Goal: Task Accomplishment & Management: Manage account settings

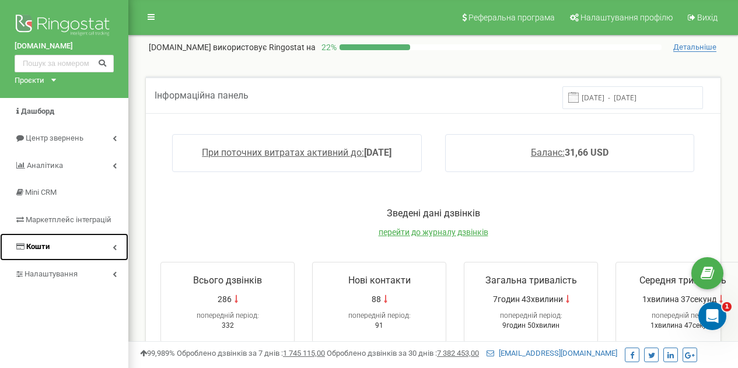
click at [50, 246] on link "Кошти" at bounding box center [64, 246] width 128 height 27
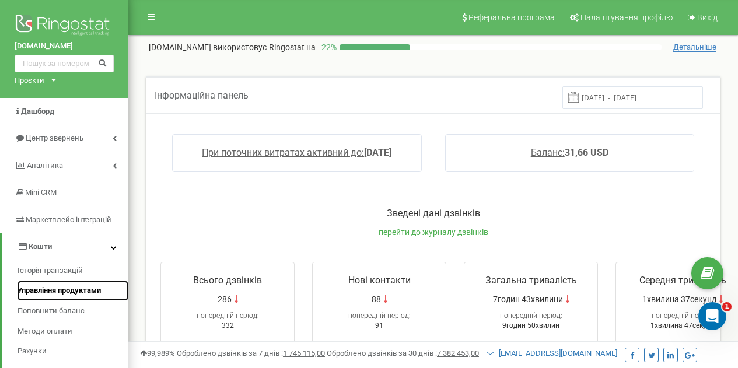
click at [57, 293] on span "Управління продуктами" at bounding box center [59, 290] width 83 height 11
click at [61, 292] on span "Управління продуктами" at bounding box center [59, 290] width 83 height 11
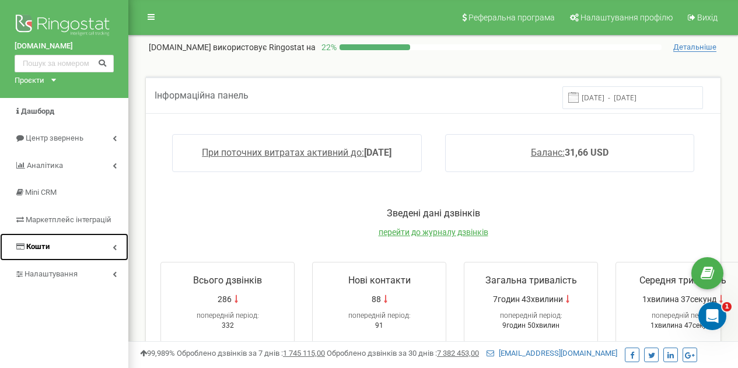
click at [47, 242] on span "Кошти" at bounding box center [37, 246] width 23 height 9
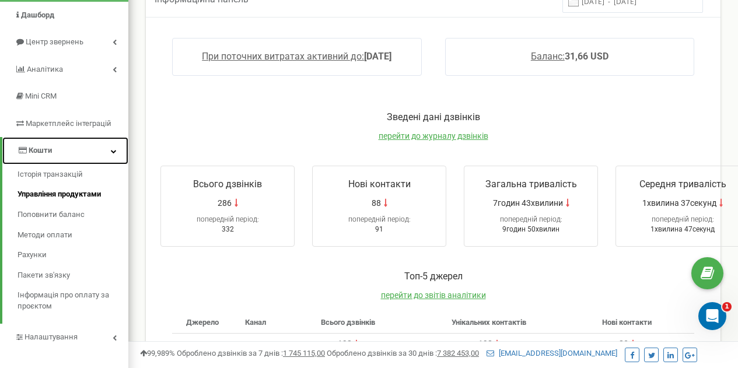
scroll to position [97, 0]
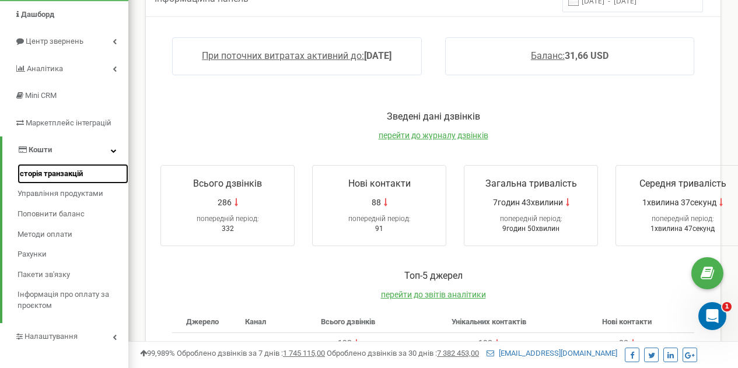
click at [66, 180] on link "Історія транзакцій" at bounding box center [73, 174] width 111 height 20
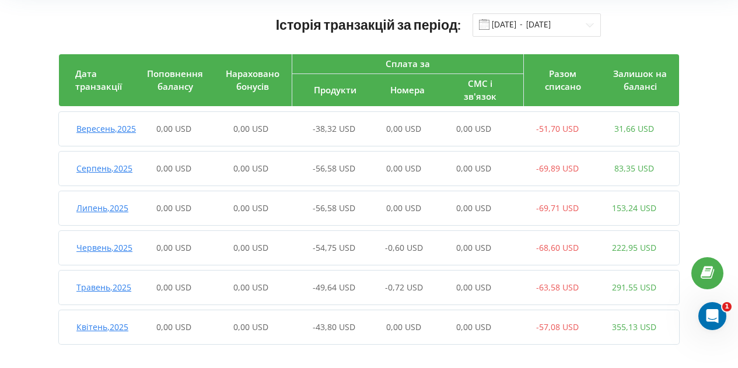
scroll to position [147, 0]
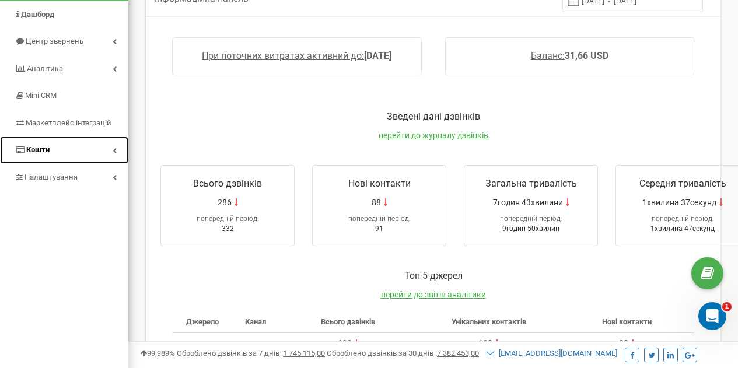
click at [46, 154] on span "Кошти" at bounding box center [37, 149] width 23 height 9
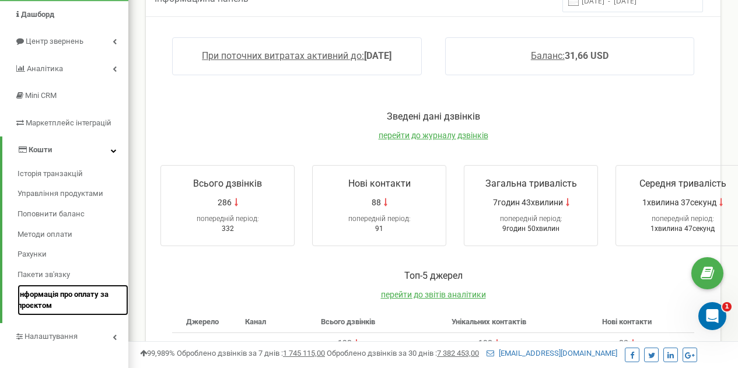
click at [44, 294] on span "Інформація про оплату за проєктом" at bounding box center [70, 301] width 105 height 22
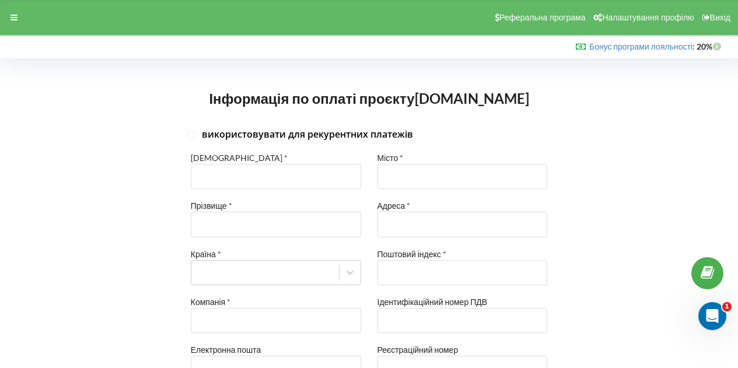
type input "+380"
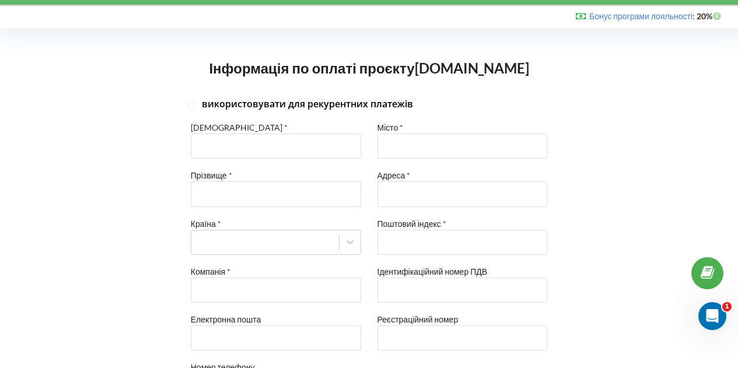
scroll to position [28, 0]
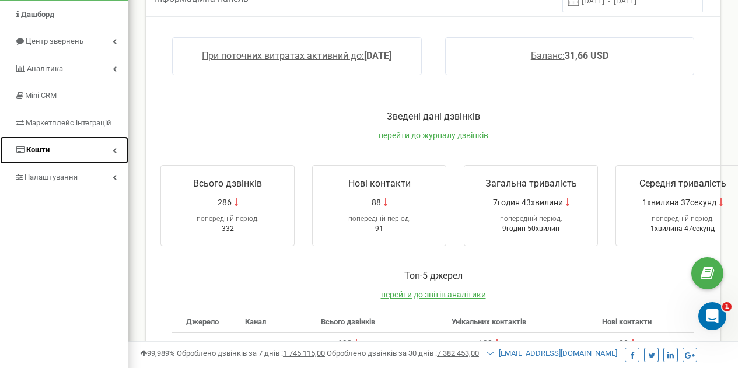
click at [45, 148] on span "Кошти" at bounding box center [37, 149] width 23 height 9
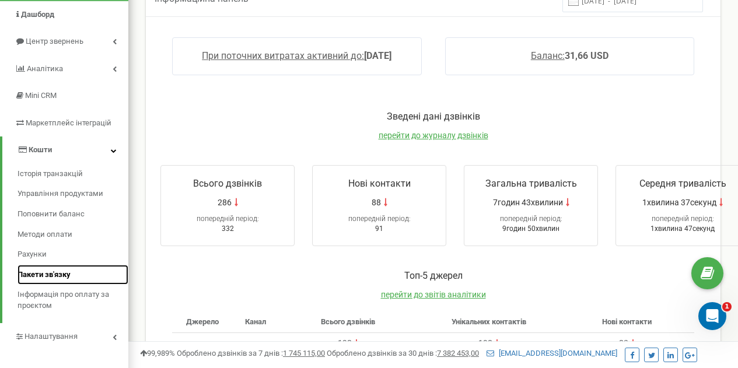
click at [47, 277] on span "Пакети зв'язку" at bounding box center [44, 275] width 53 height 11
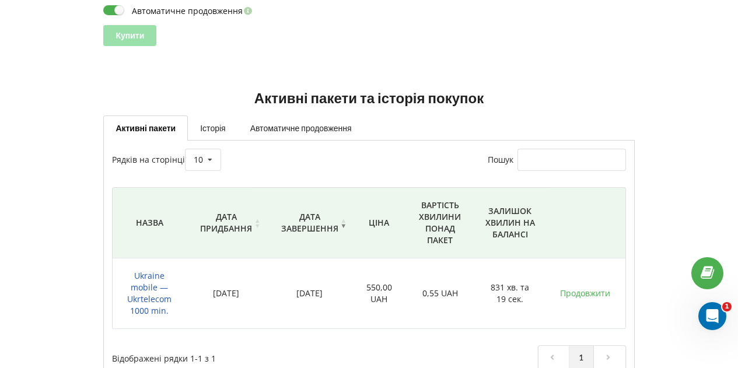
scroll to position [249, 0]
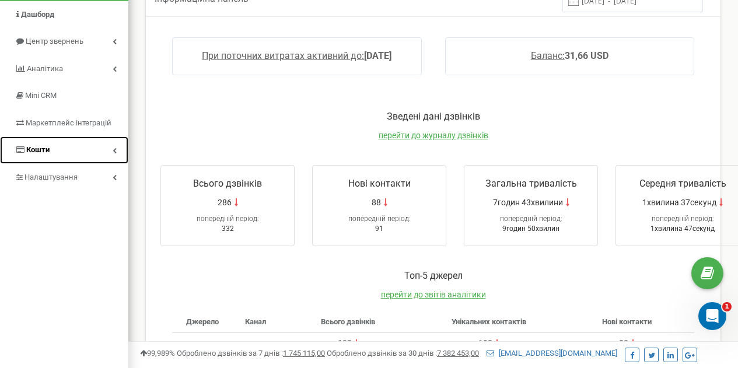
click at [38, 151] on span "Кошти" at bounding box center [37, 149] width 23 height 9
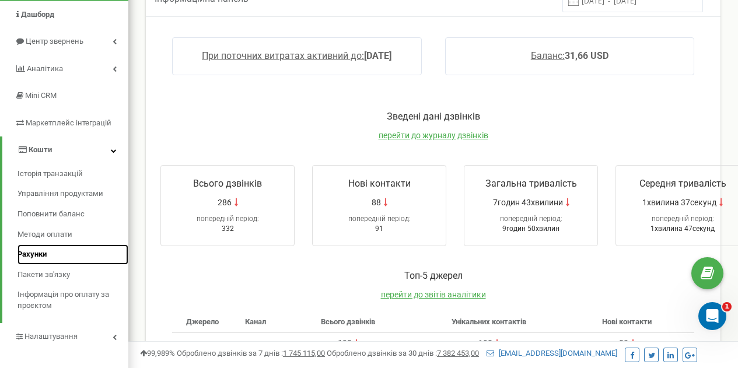
click at [38, 255] on span "Рахунки" at bounding box center [32, 254] width 29 height 11
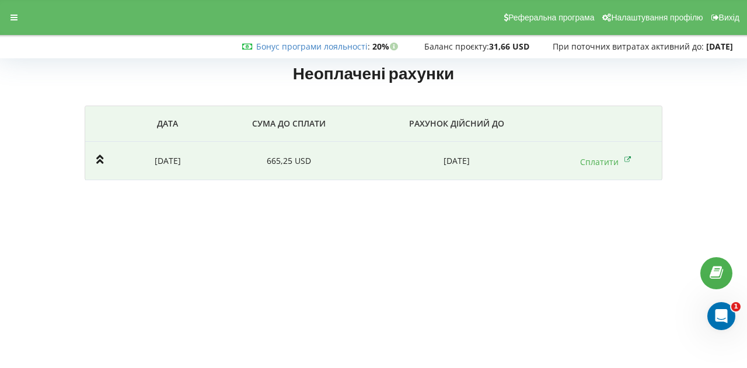
click at [173, 159] on td "[DATE]" at bounding box center [168, 161] width 94 height 39
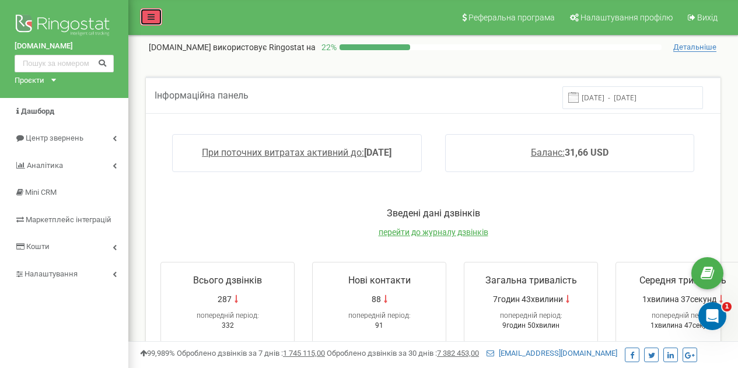
click at [150, 17] on icon at bounding box center [151, 17] width 7 height 8
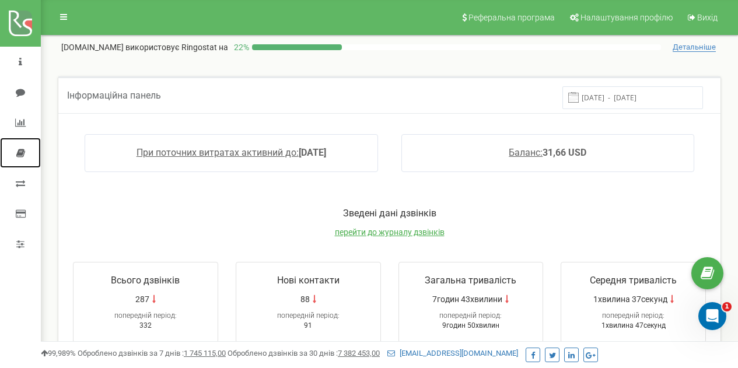
click at [25, 150] on link at bounding box center [20, 153] width 41 height 30
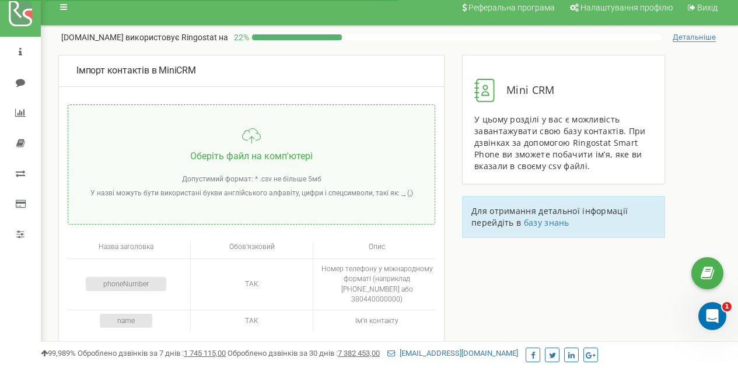
scroll to position [9, 0]
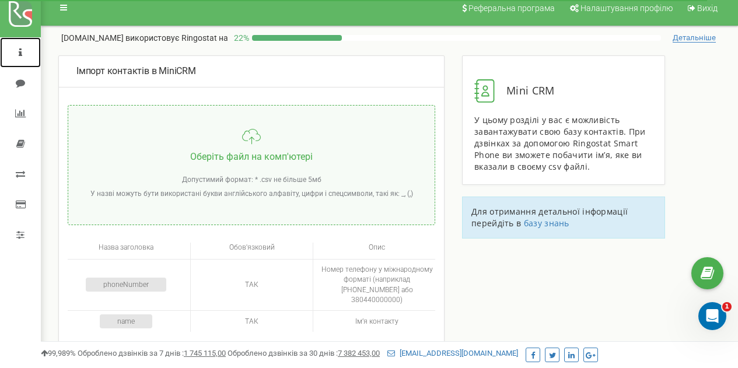
click at [22, 53] on icon at bounding box center [21, 52] width 4 height 9
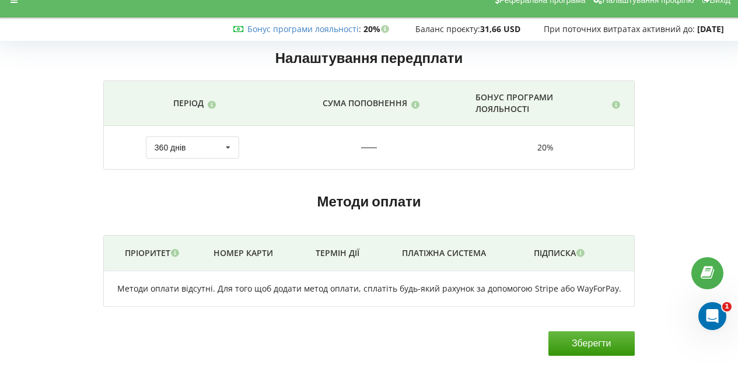
click at [581, 256] on icon at bounding box center [581, 252] width 10 height 8
click at [579, 253] on icon at bounding box center [581, 252] width 10 height 8
click at [582, 253] on icon at bounding box center [581, 252] width 10 height 8
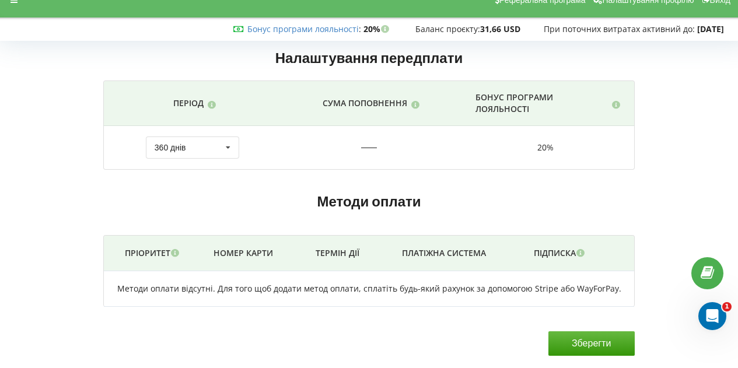
click at [584, 259] on th "Підписка" at bounding box center [560, 254] width 95 height 36
click at [581, 253] on icon at bounding box center [581, 252] width 10 height 8
click at [622, 104] on div "Бонус програми лояльності" at bounding box center [546, 103] width 154 height 23
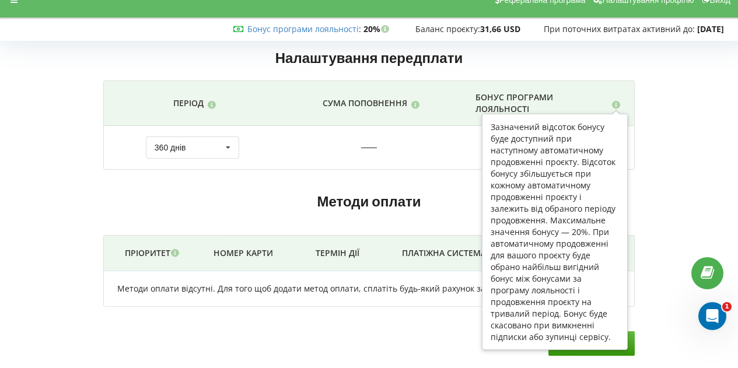
click at [618, 104] on icon at bounding box center [616, 103] width 9 height 9
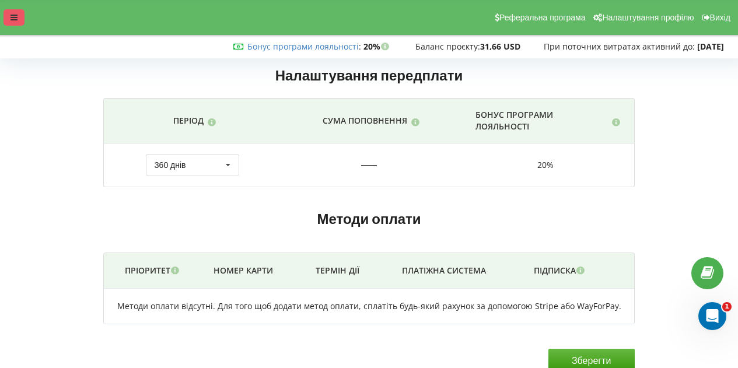
click at [4, 16] on div at bounding box center [14, 17] width 21 height 16
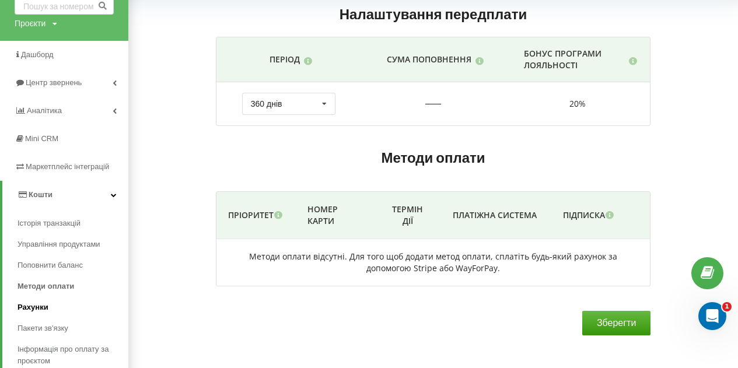
scroll to position [62, 0]
click at [60, 243] on span "Управління продуктами" at bounding box center [63, 244] width 90 height 12
click at [61, 243] on span "Управління продуктами" at bounding box center [63, 244] width 90 height 12
click at [62, 247] on span "Управління продуктами" at bounding box center [63, 244] width 90 height 12
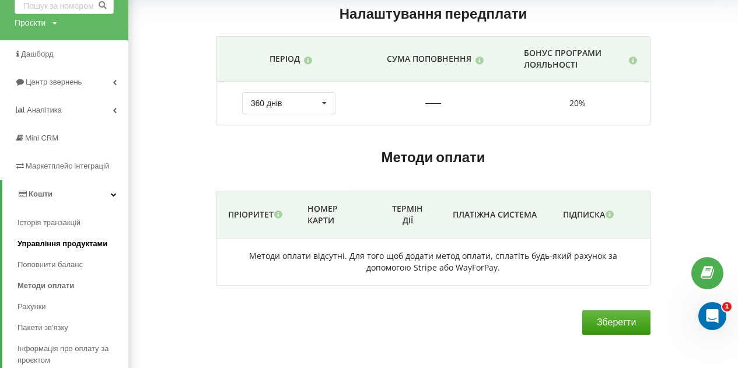
click at [62, 247] on span "Управління продуктами" at bounding box center [63, 244] width 90 height 12
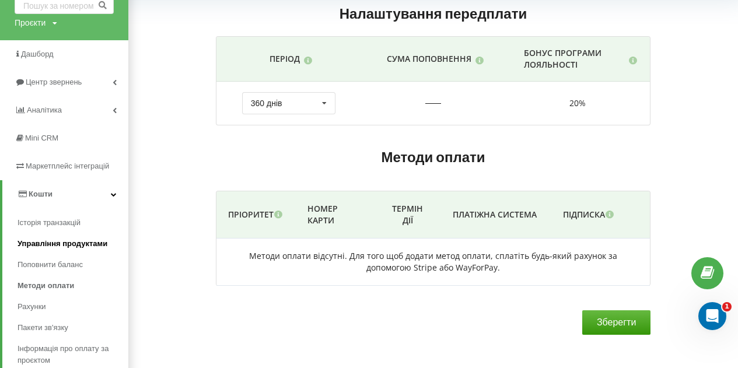
click at [62, 247] on span "Управління продуктами" at bounding box center [63, 244] width 90 height 12
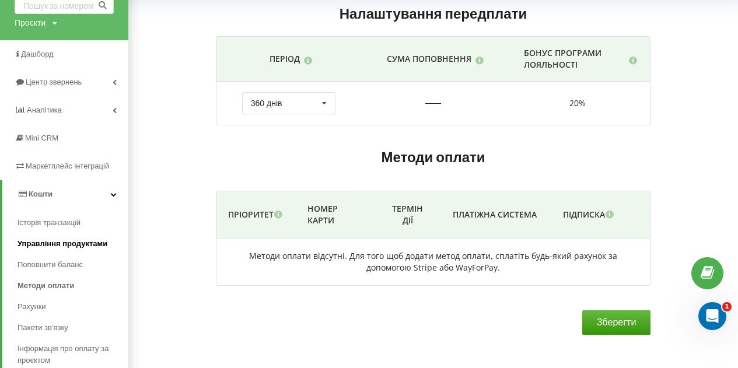
click at [62, 247] on span "Управління продуктами" at bounding box center [63, 244] width 90 height 12
